Goal: Book appointment/travel/reservation

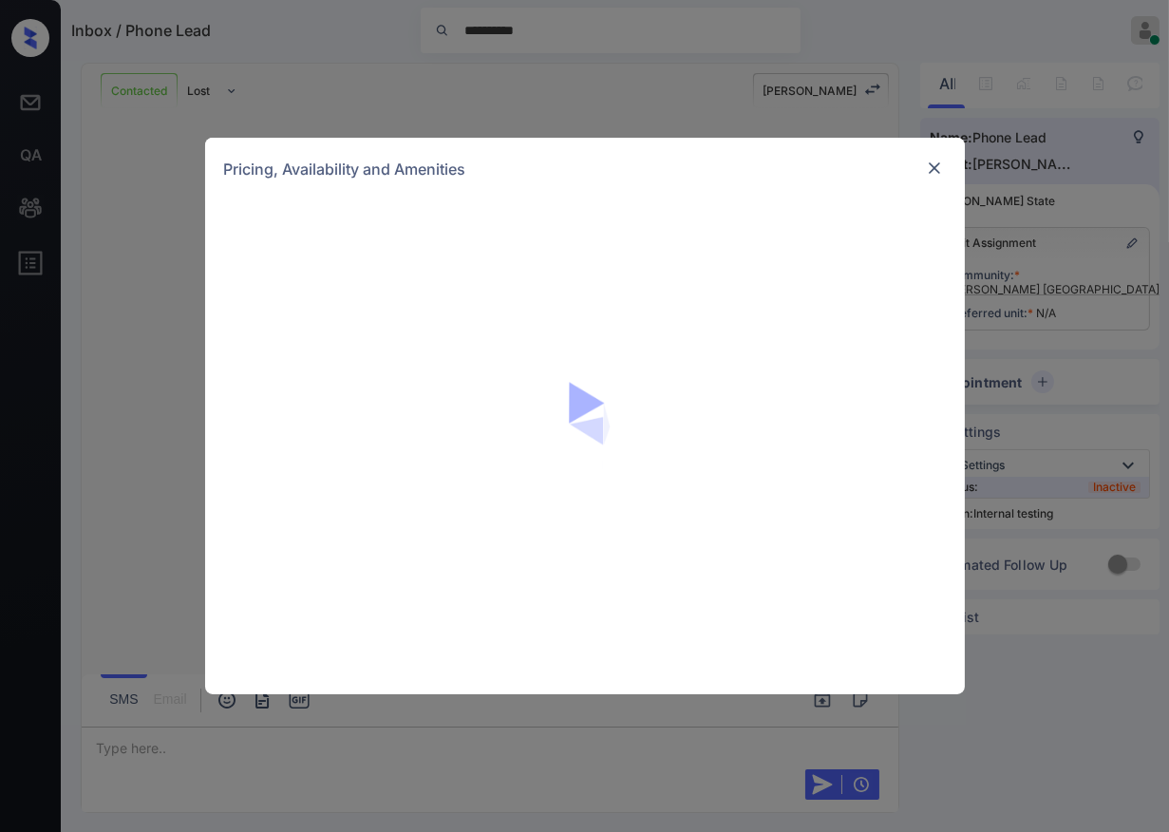
scroll to position [3893, 0]
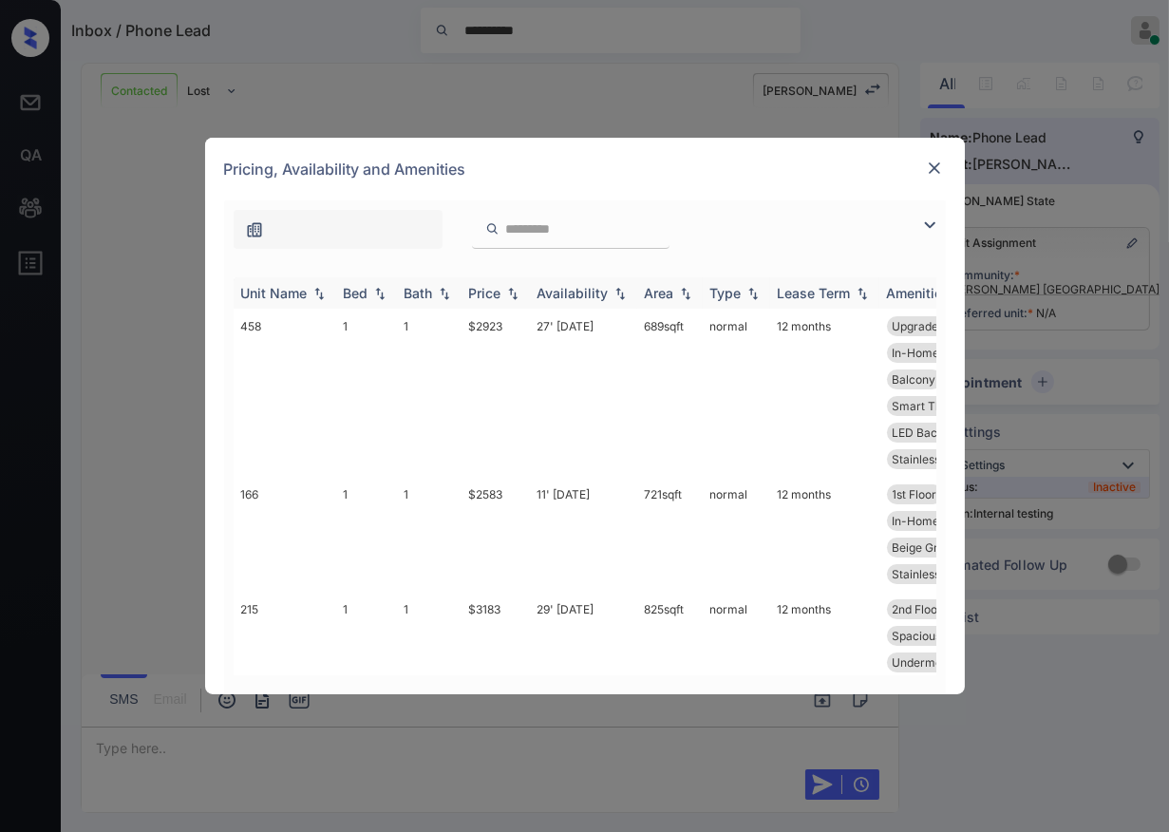
click at [357, 295] on div "Bed" at bounding box center [356, 293] width 25 height 16
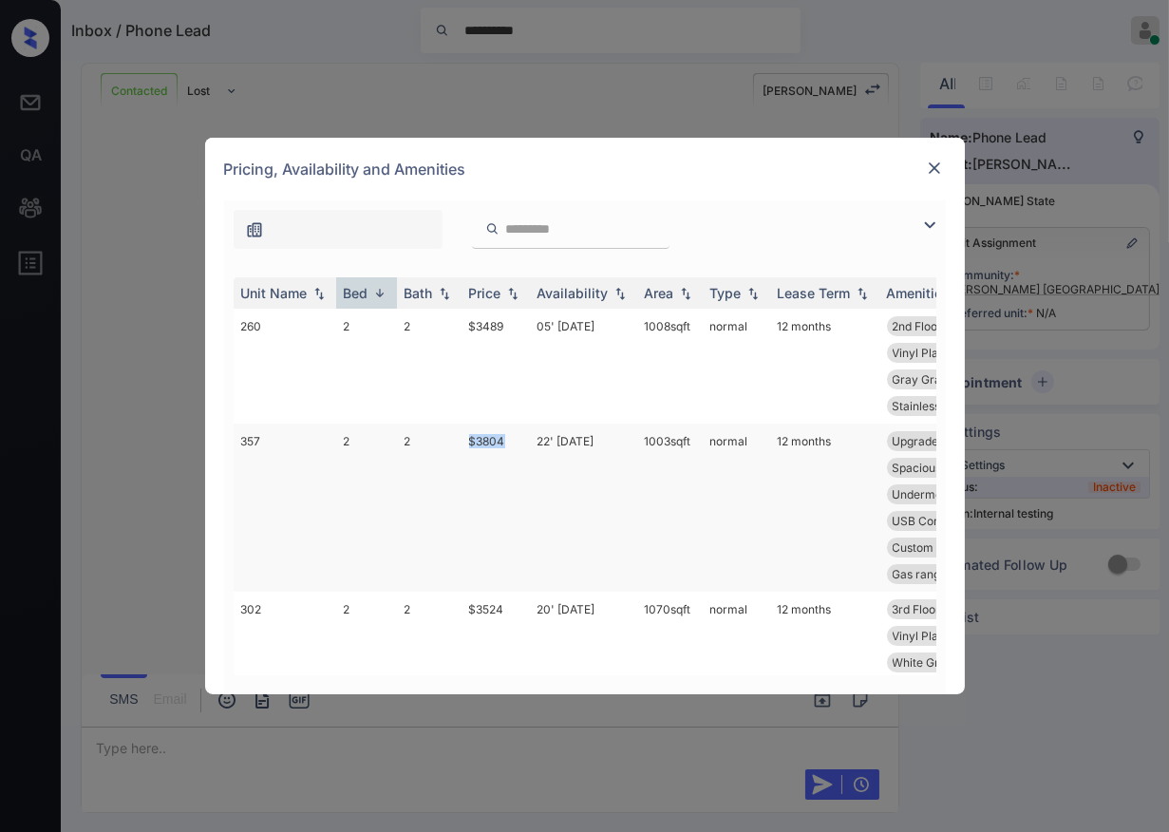
drag, startPoint x: 458, startPoint y: 434, endPoint x: 529, endPoint y: 436, distance: 71.3
click at [529, 436] on tr "357 2 2 $3804 22' Aug 25 1003 sqft normal 12 months Upgrades: 2x2 3rd Floor Qua…" at bounding box center [730, 508] width 993 height 168
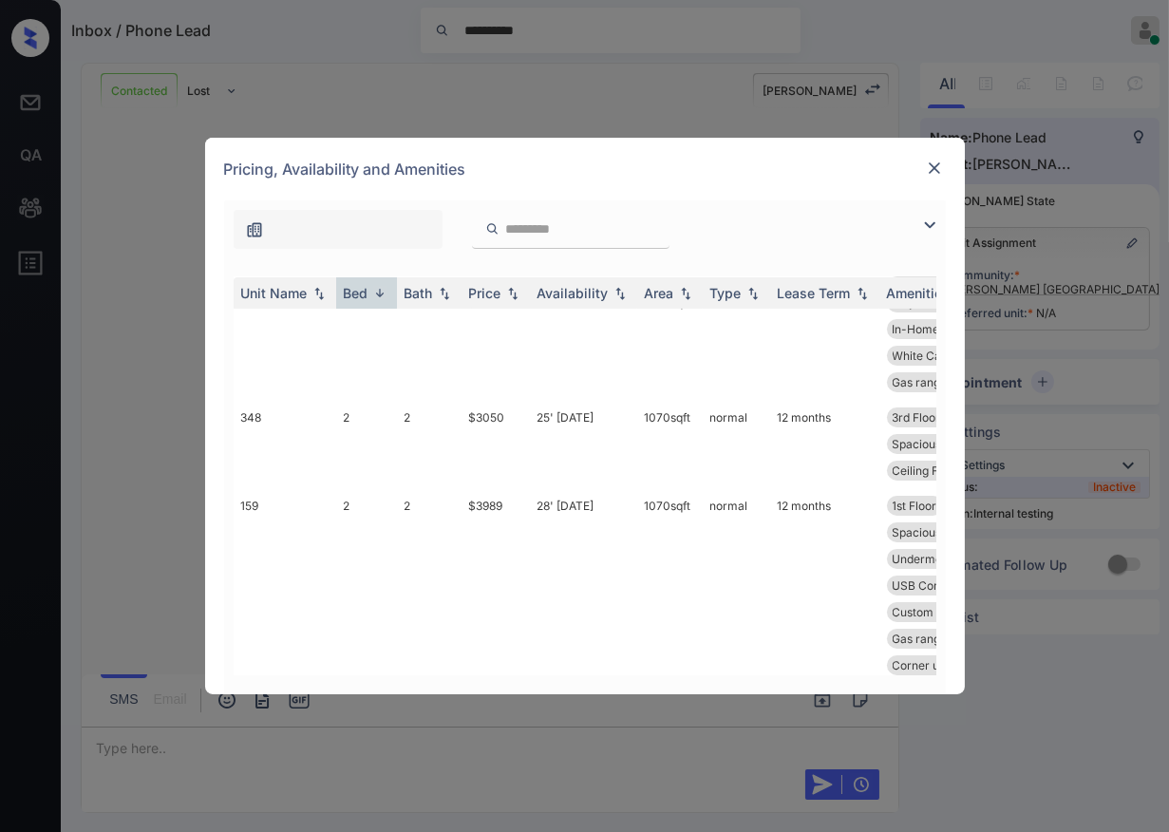
scroll to position [316, 0]
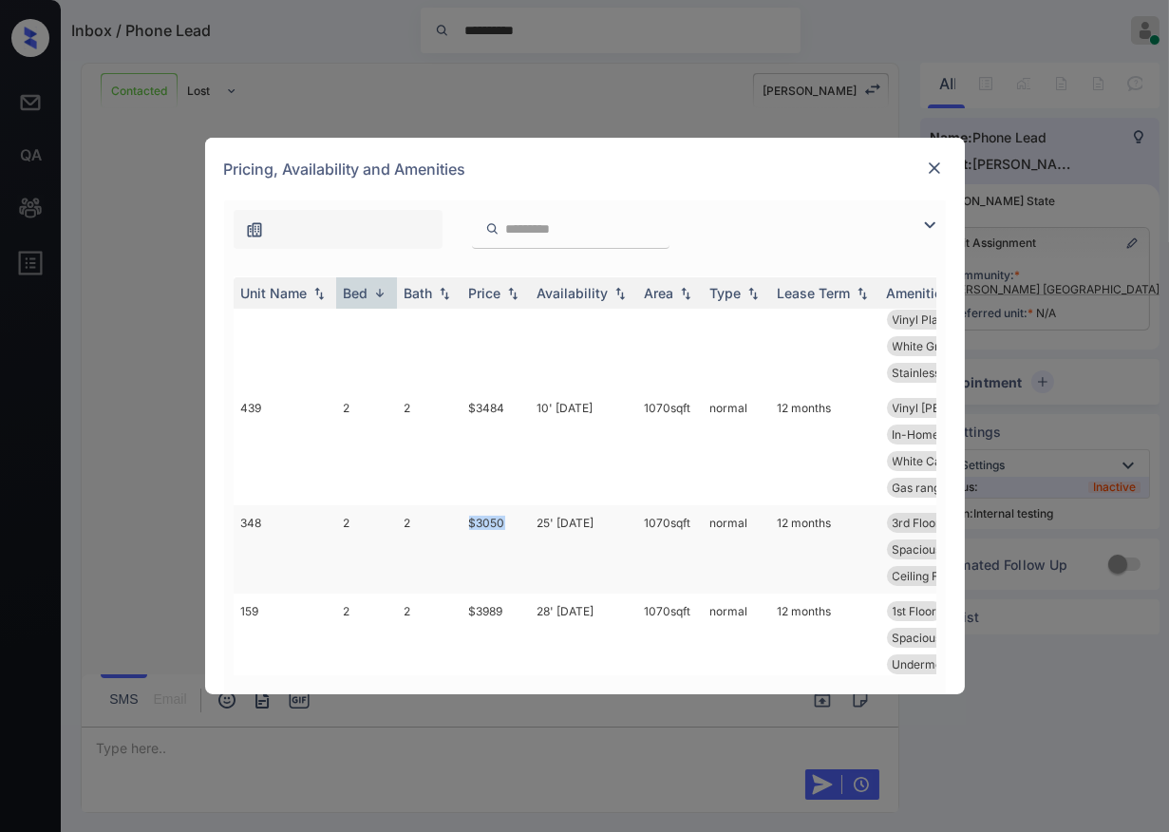
drag, startPoint x: 472, startPoint y: 525, endPoint x: 527, endPoint y: 522, distance: 55.2
click at [527, 522] on td "$3050" at bounding box center [496, 549] width 68 height 88
copy td "$3050"
click at [397, 525] on td "2" at bounding box center [429, 549] width 65 height 88
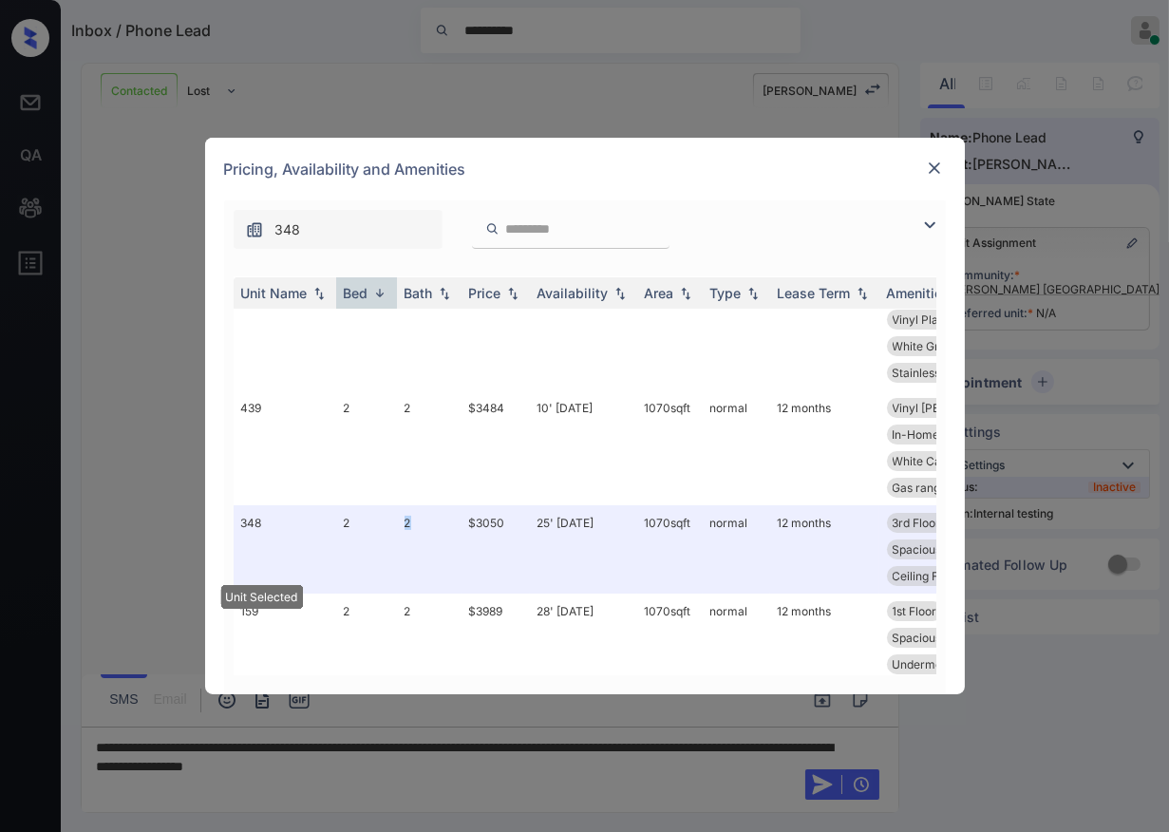
click at [938, 168] on img at bounding box center [934, 168] width 19 height 19
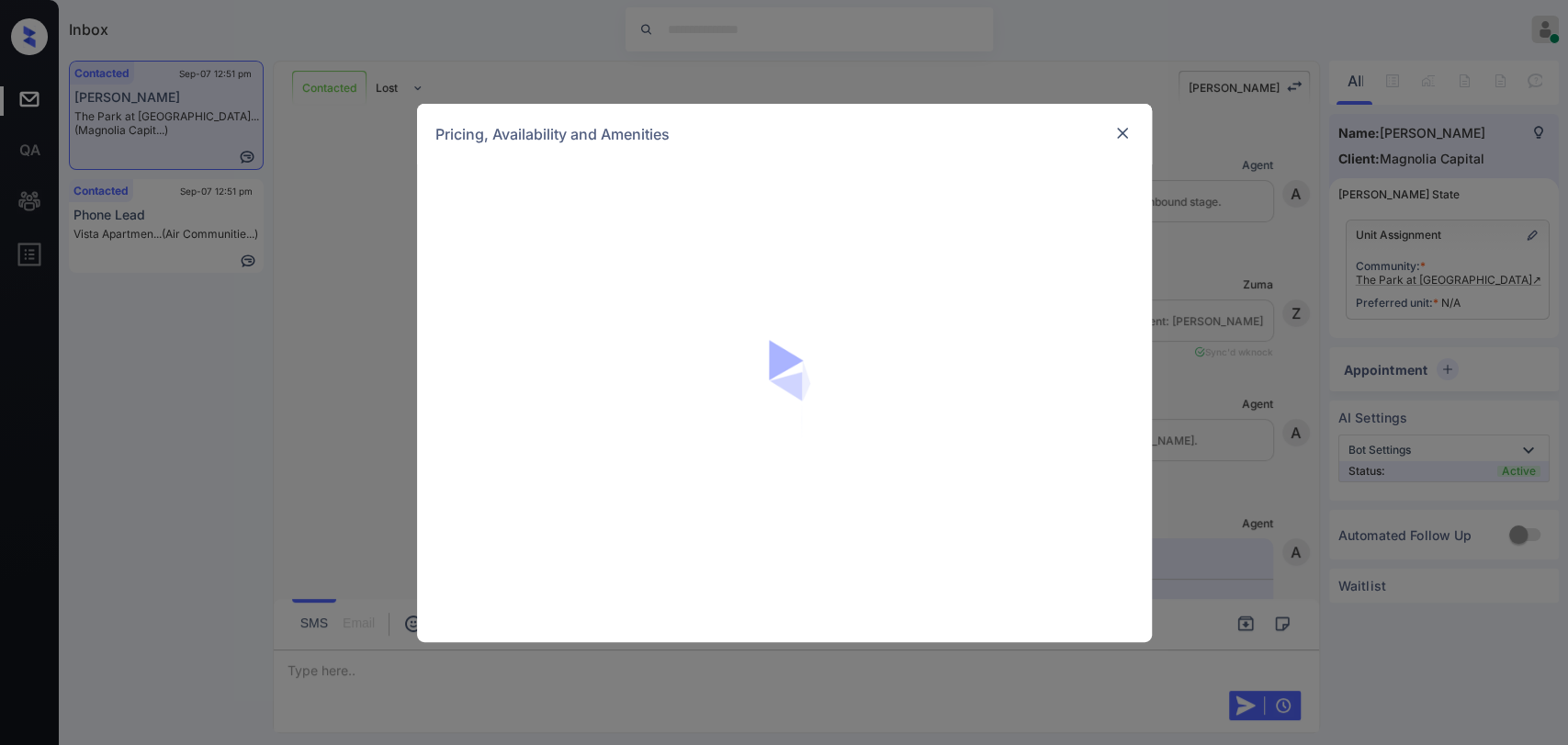
scroll to position [2588, 0]
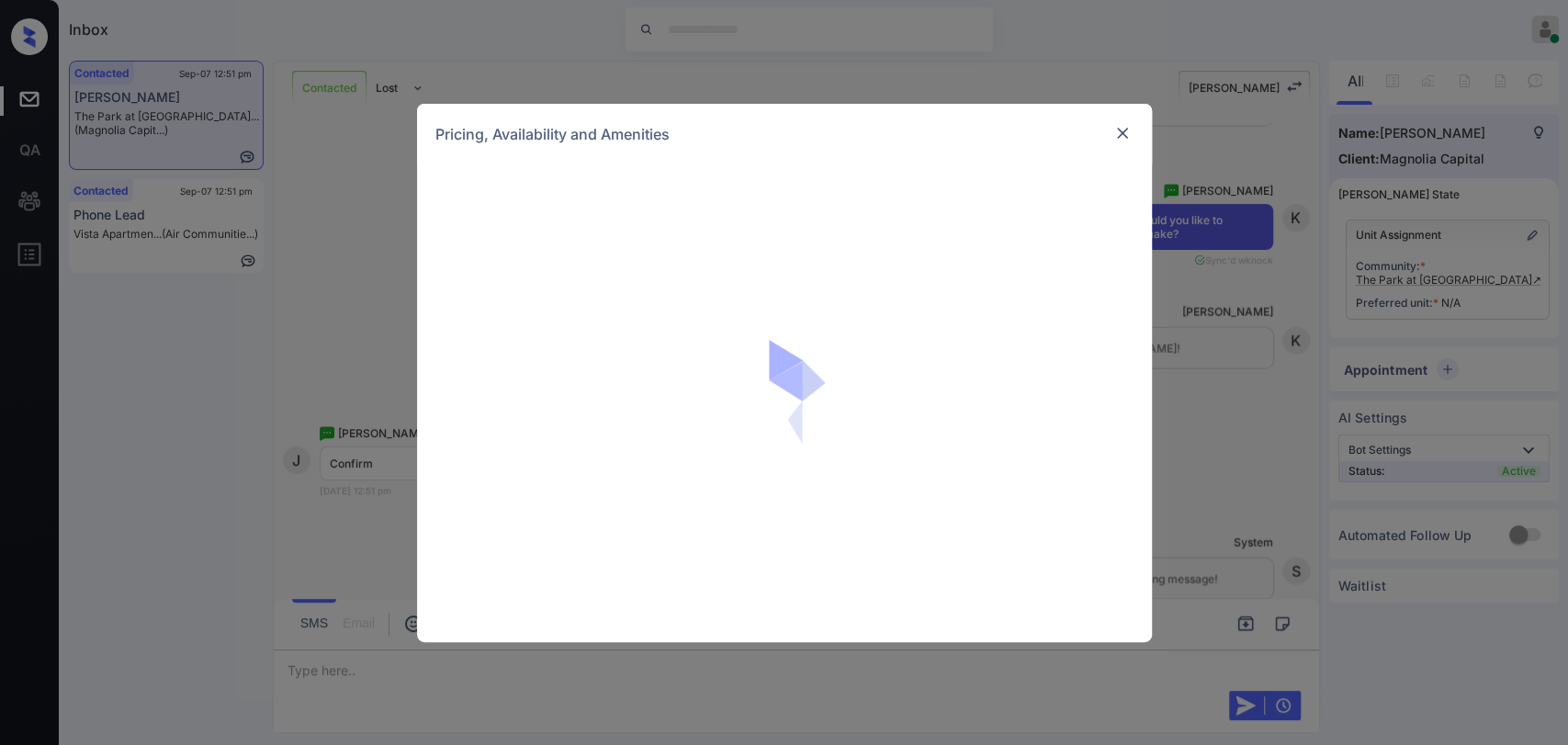
click at [382, 227] on div "Pricing, Availability and Amenities" at bounding box center [784, 372] width 1568 height 745
click at [1125, 130] on img at bounding box center [1122, 133] width 18 height 18
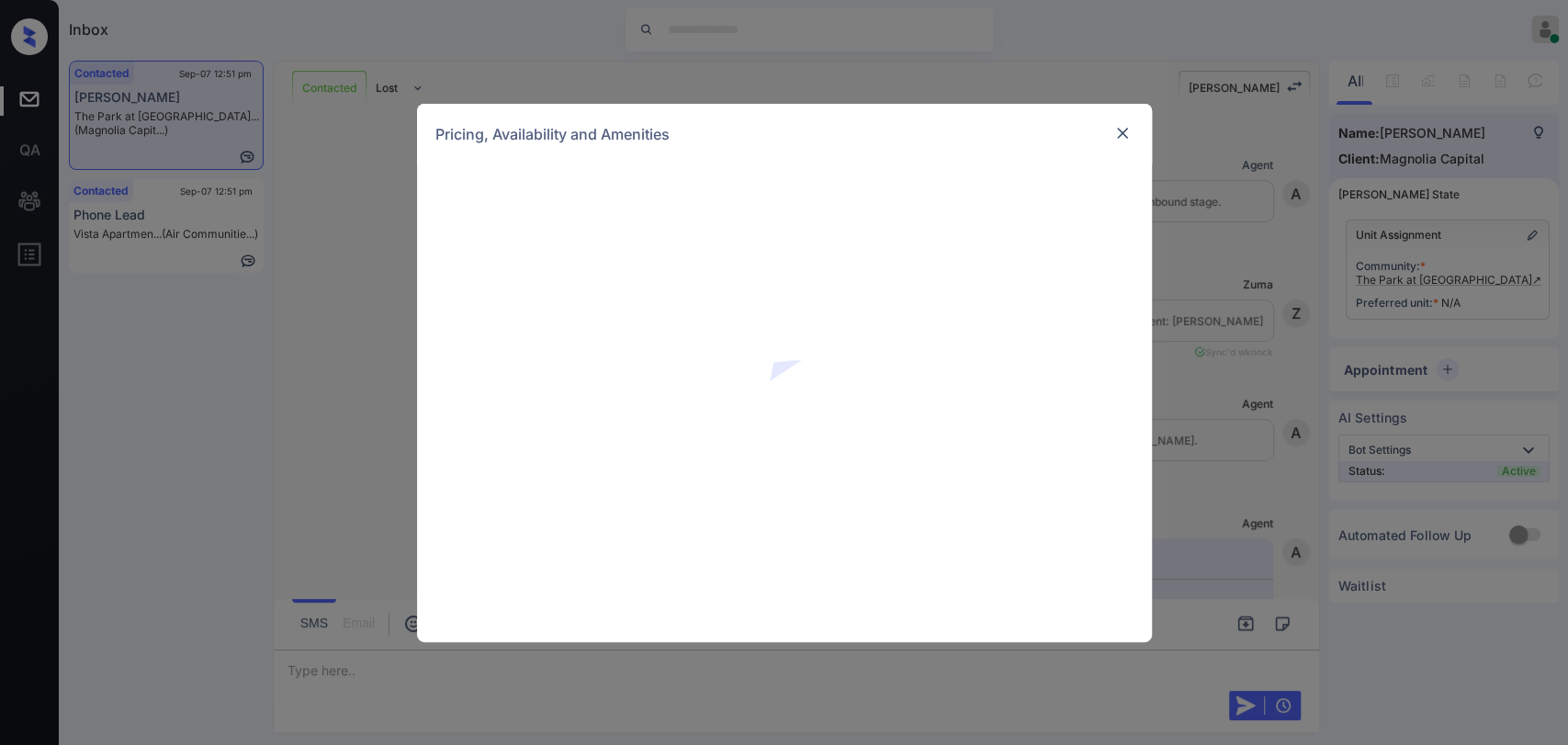
scroll to position [2588, 0]
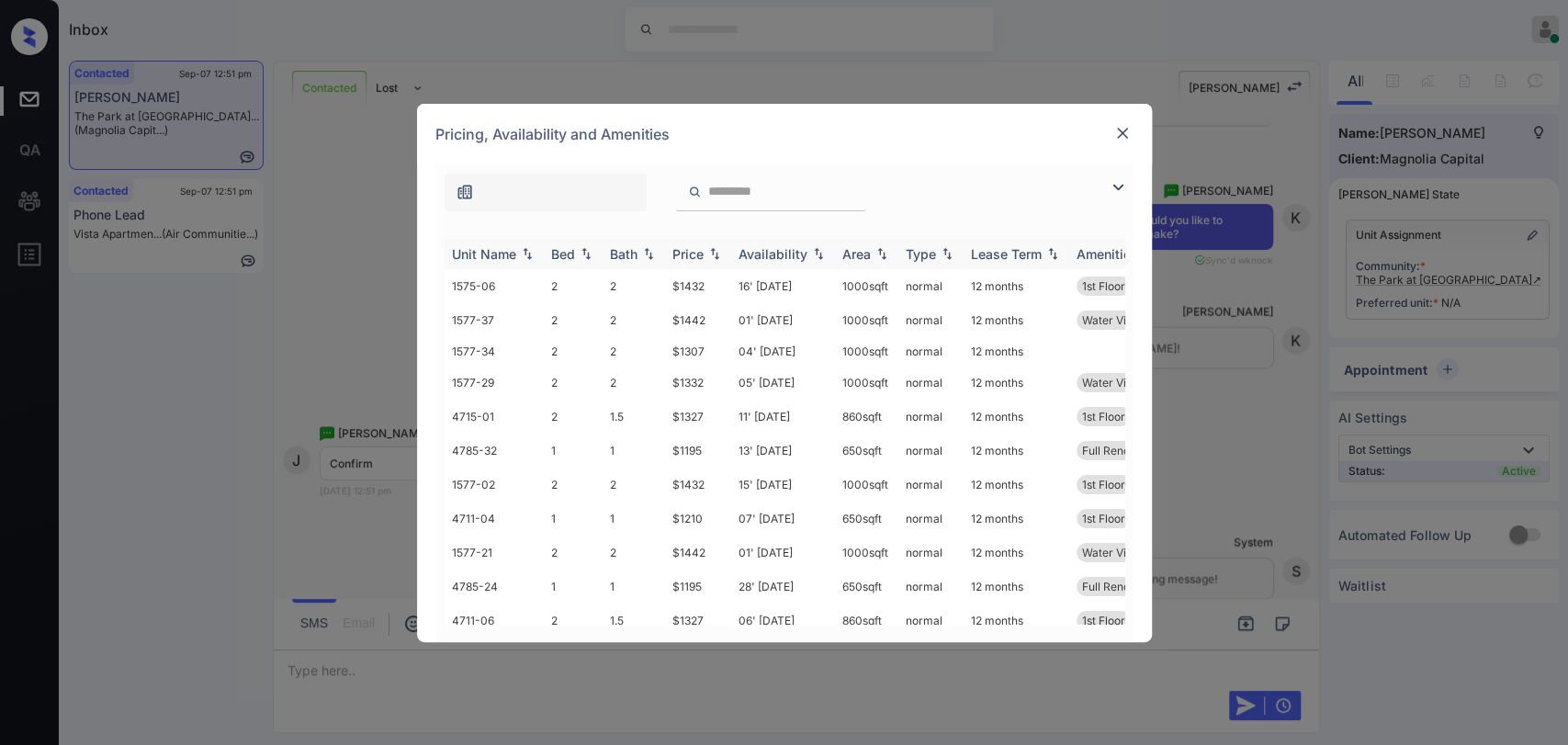
click at [565, 252] on div "Bed" at bounding box center [563, 254] width 24 height 15
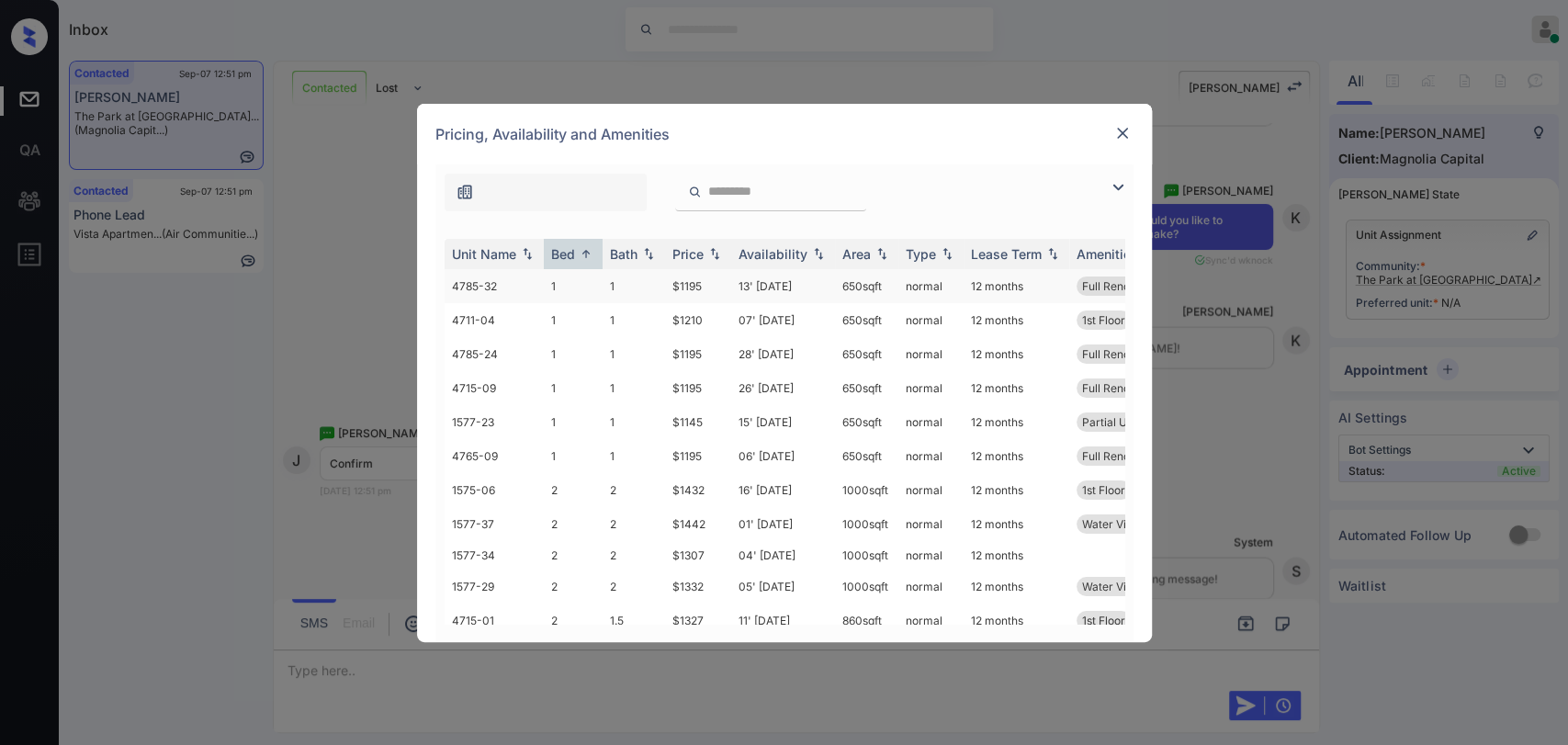
click at [558, 275] on td "1" at bounding box center [573, 285] width 59 height 34
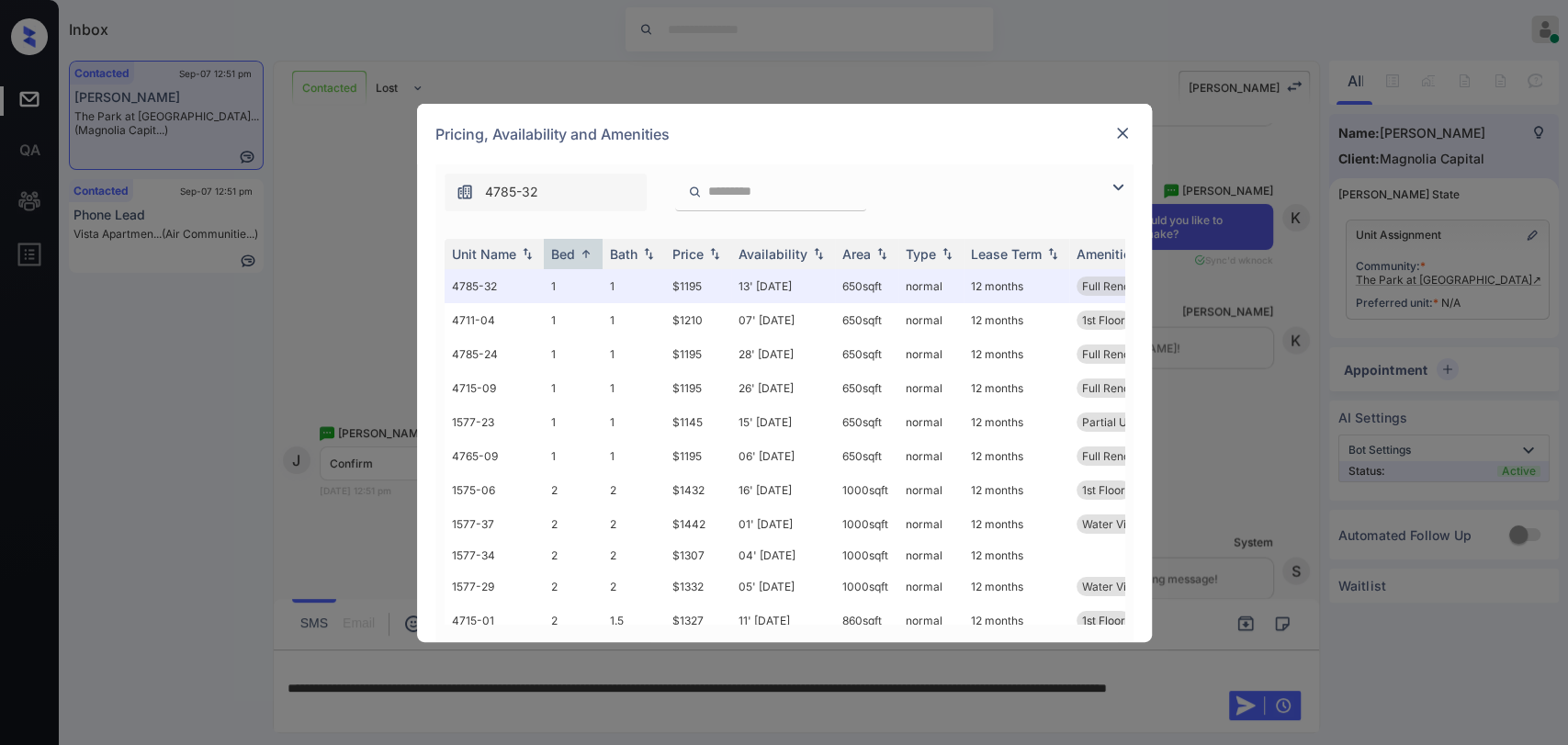
click at [1115, 131] on img at bounding box center [1122, 133] width 18 height 18
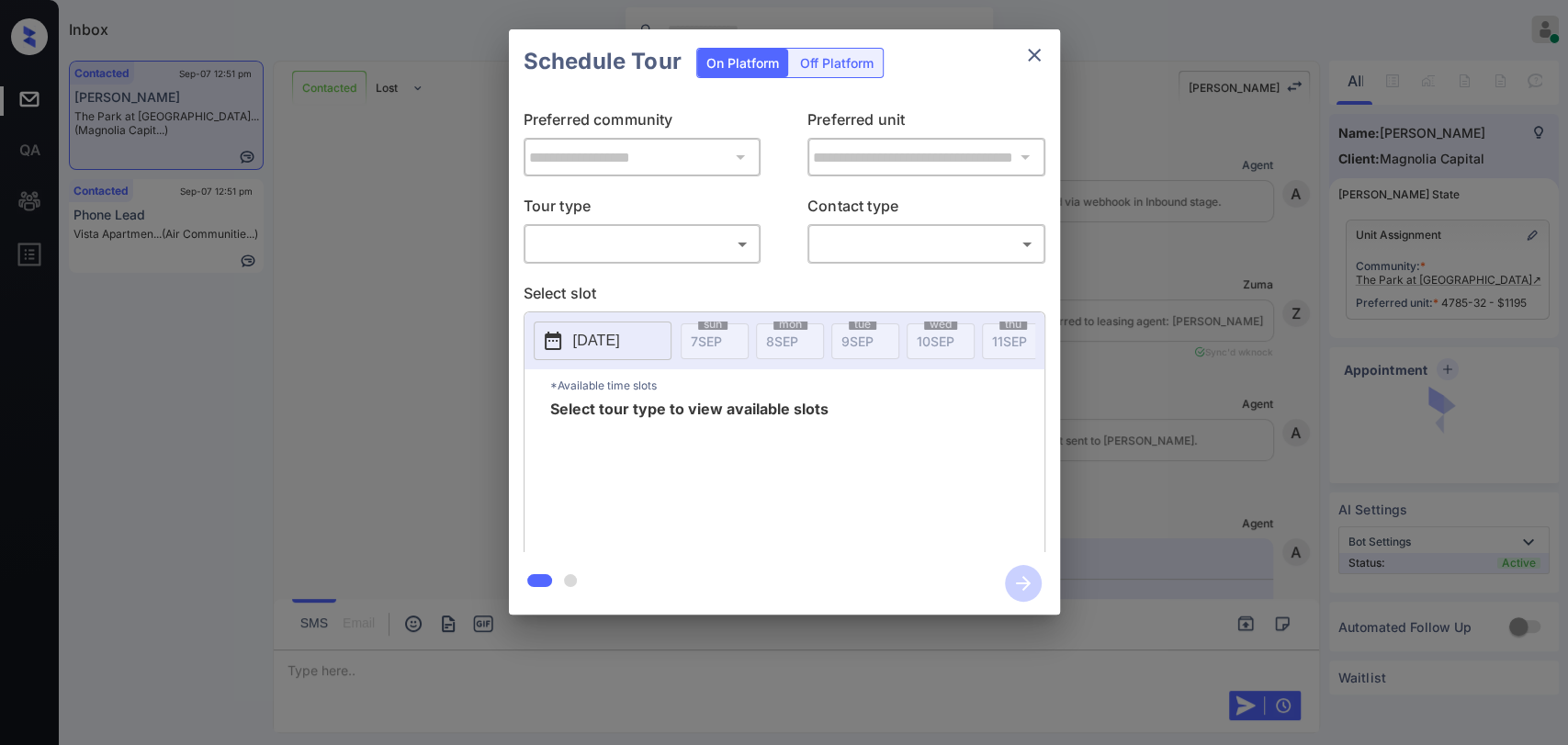
click at [614, 248] on body "Inbox Danielle Dela Cruz Online Set yourself offline Set yourself on break Prof…" at bounding box center [784, 372] width 1568 height 745
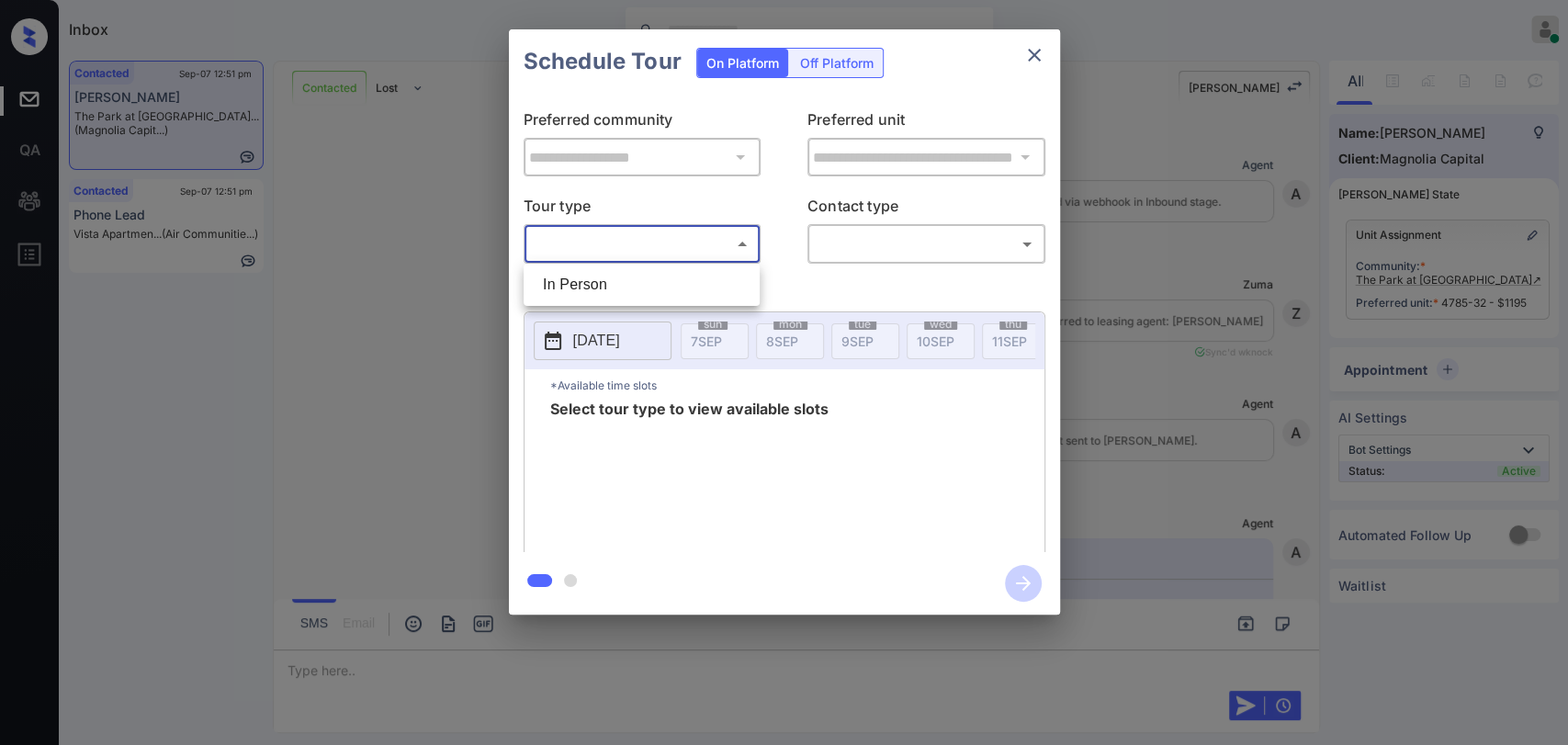
scroll to position [2588, 0]
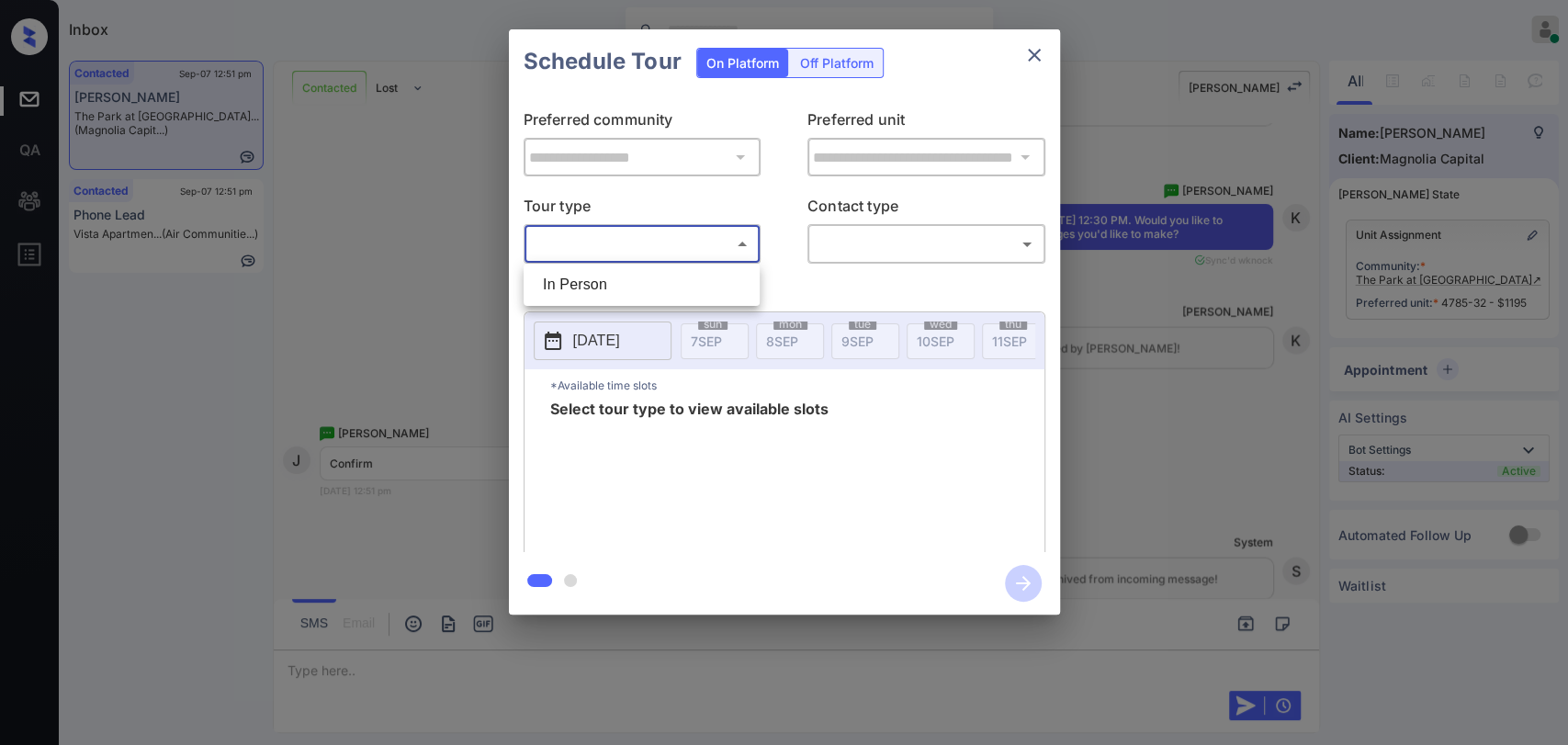
click at [584, 283] on li "In Person" at bounding box center [641, 284] width 227 height 33
click at [882, 239] on div at bounding box center [784, 372] width 1568 height 745
type input "********"
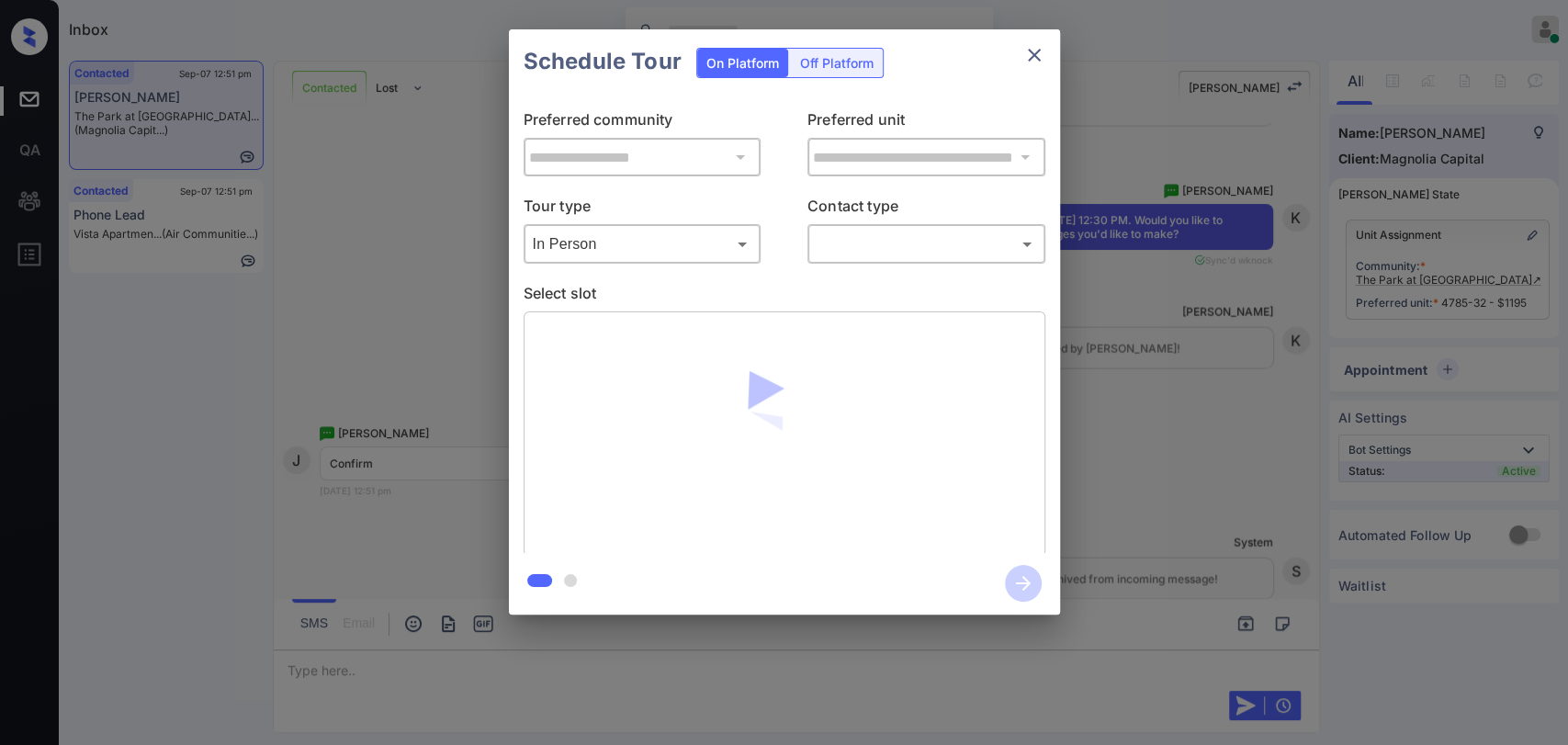
click at [866, 248] on body "Inbox Danielle Dela Cruz Online Set yourself offline Set yourself on break Prof…" at bounding box center [784, 372] width 1568 height 745
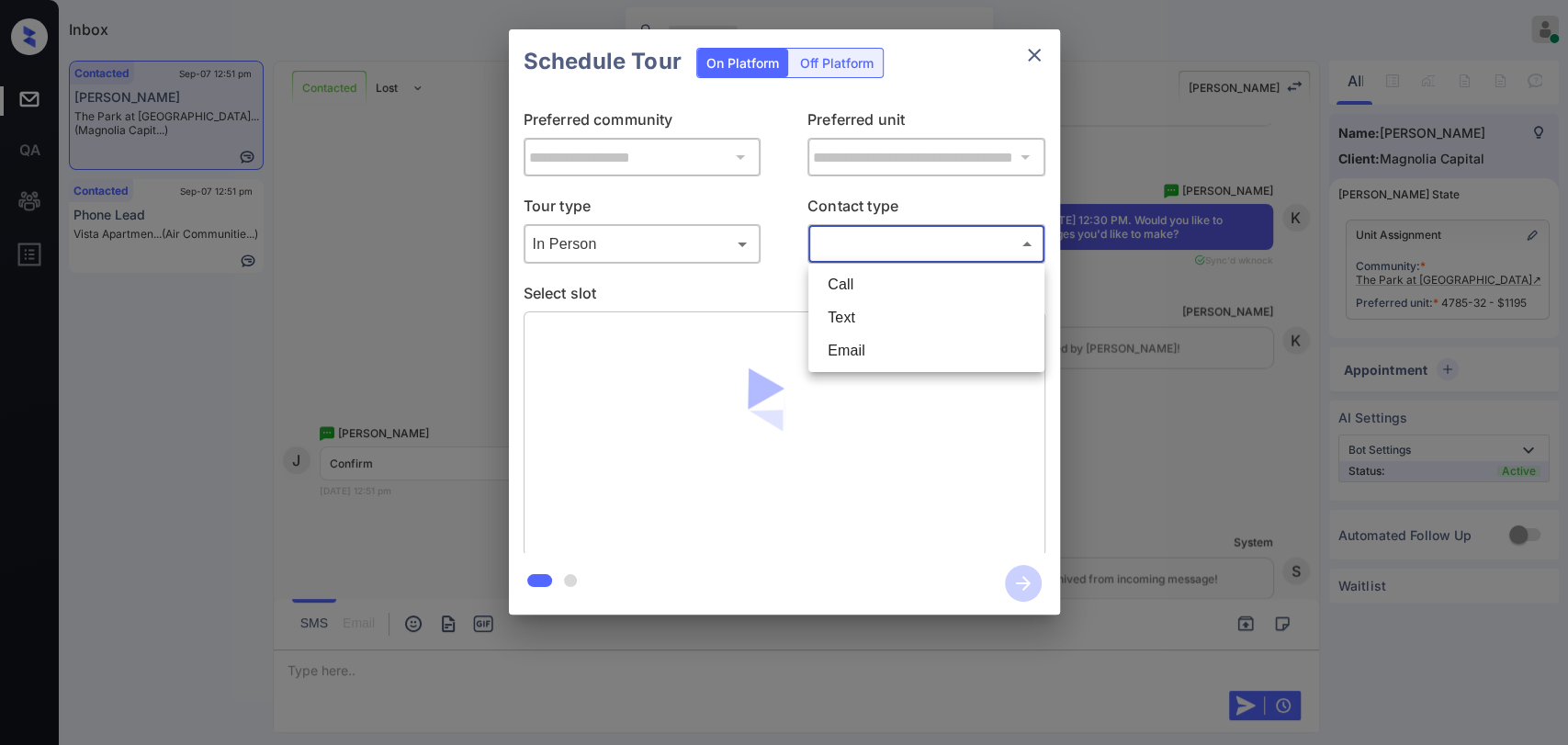
click at [860, 320] on li "Text" at bounding box center [927, 318] width 227 height 33
type input "****"
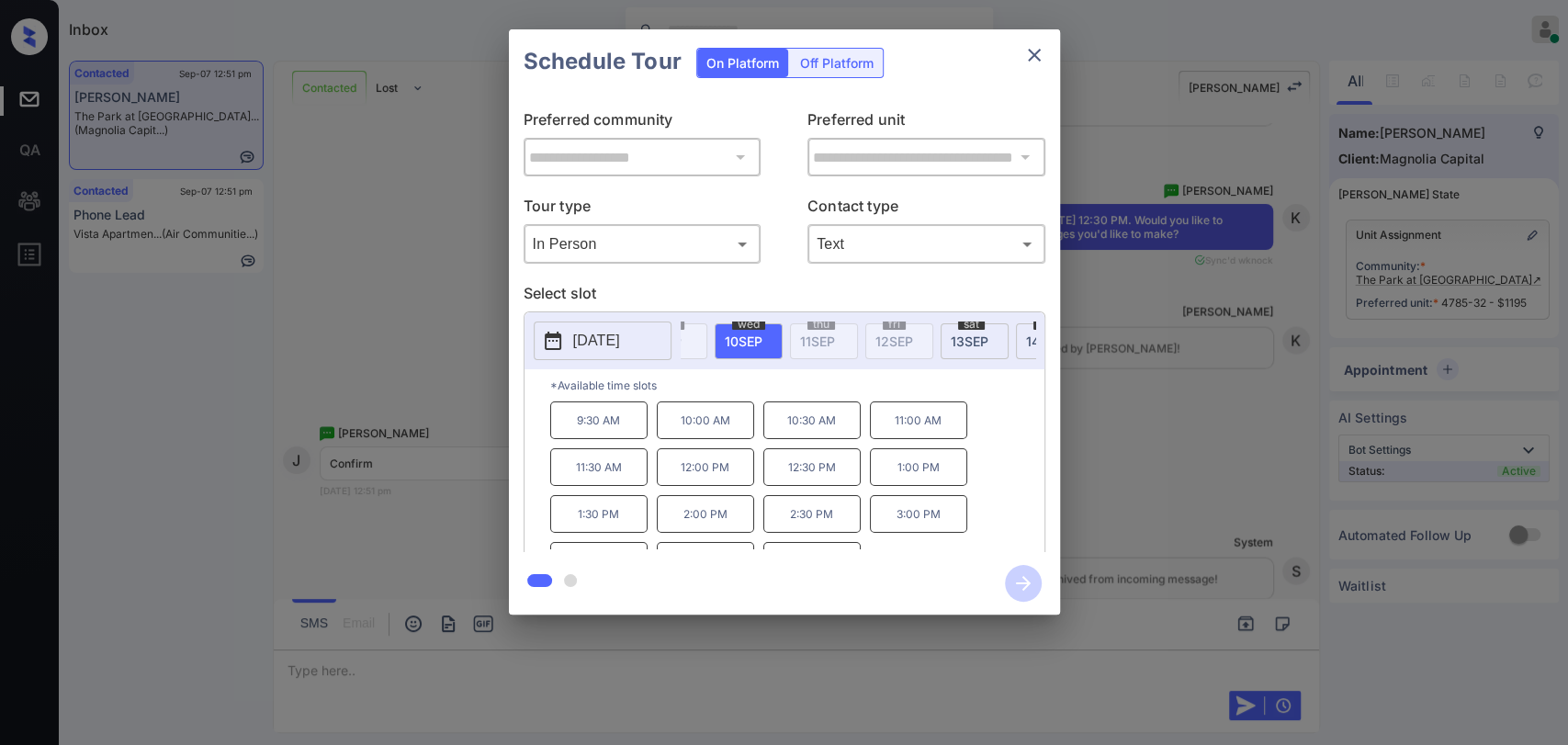
scroll to position [0, 204]
click at [956, 336] on span "13 SEP" at bounding box center [958, 342] width 38 height 15
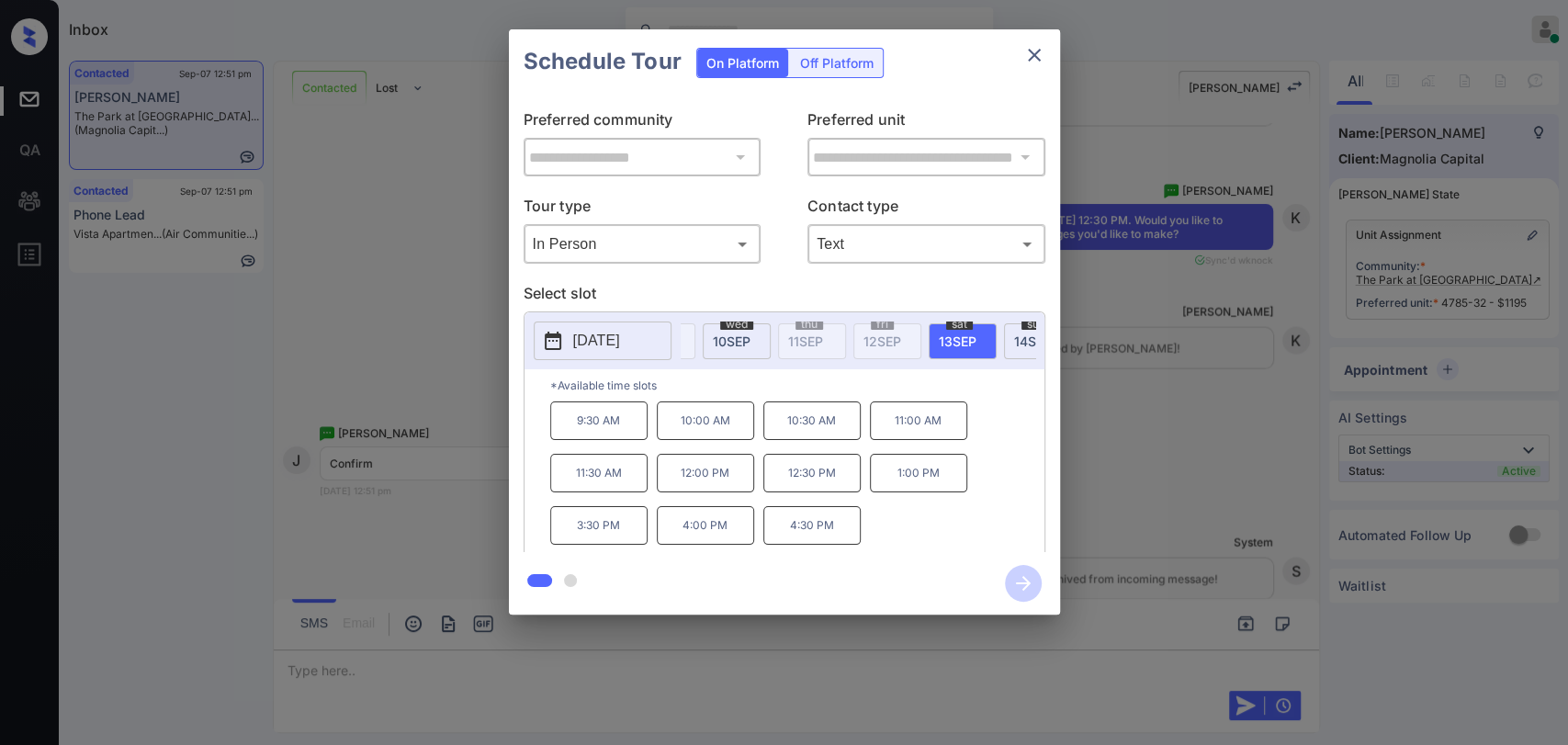
click at [818, 484] on p "12:30 PM" at bounding box center [812, 473] width 98 height 39
click at [1005, 581] on icon "button" at bounding box center [1023, 583] width 37 height 37
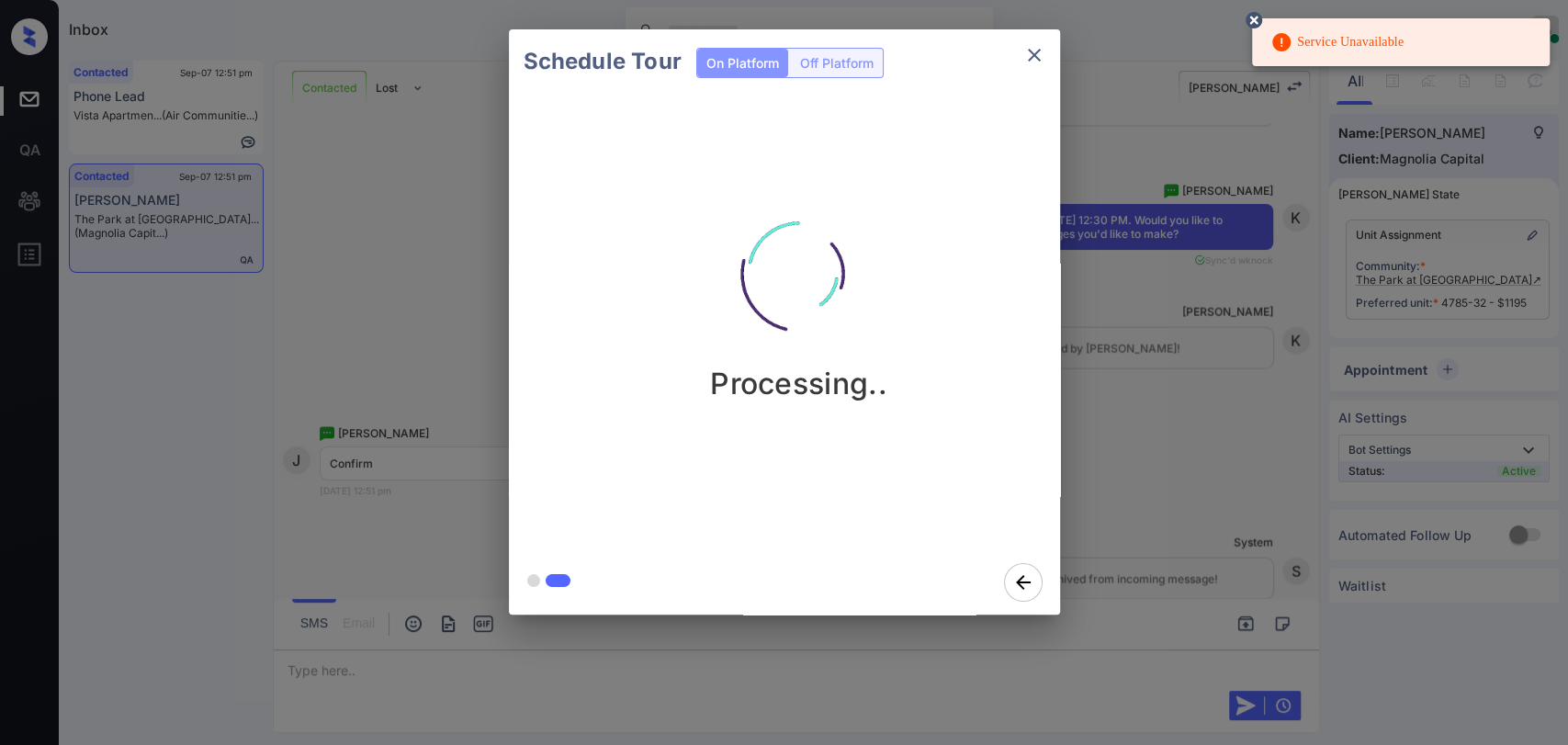
click at [1114, 100] on div "Schedule Tour On Platform Off Platform Processing.." at bounding box center [784, 322] width 1568 height 644
